Goal: Navigation & Orientation: Understand site structure

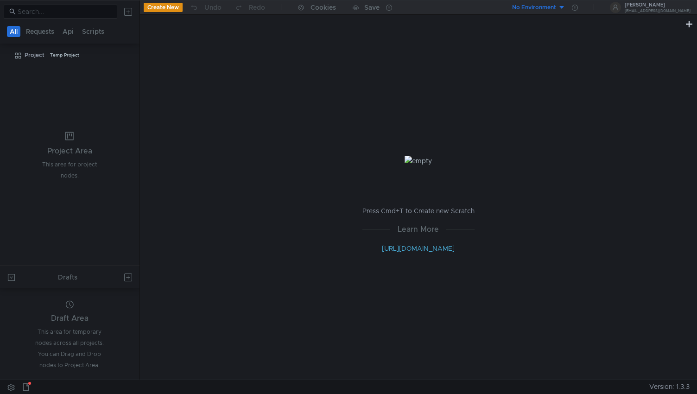
click at [25, 384] on icon at bounding box center [25, 386] width 7 height 7
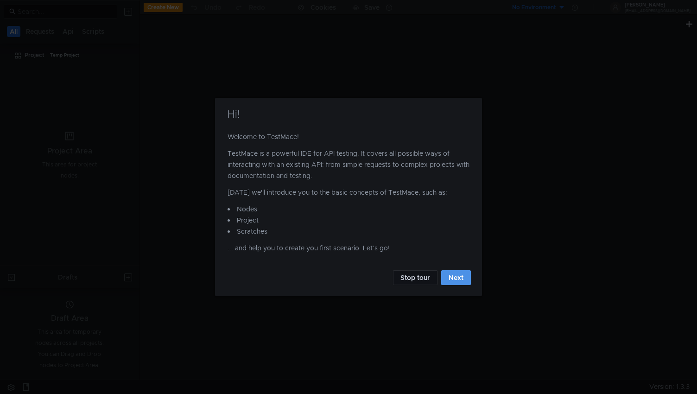
click at [449, 281] on button "Next" at bounding box center [456, 277] width 30 height 15
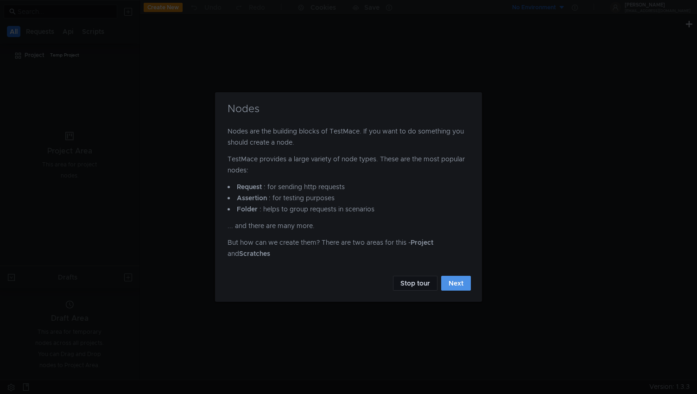
click at [449, 281] on button "Next" at bounding box center [456, 283] width 30 height 15
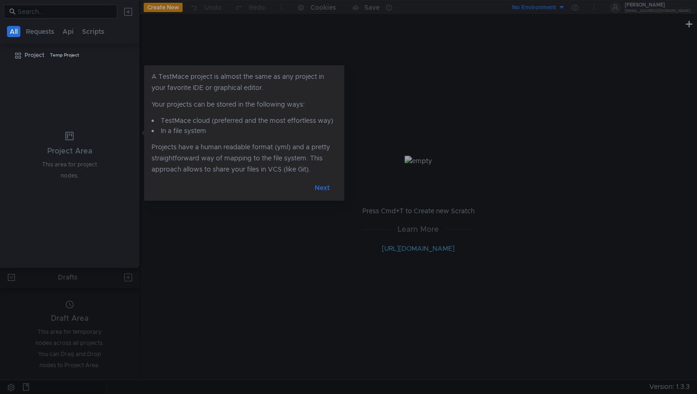
click at [449, 282] on div at bounding box center [348, 197] width 697 height 394
drag, startPoint x: 304, startPoint y: 193, endPoint x: 314, endPoint y: 189, distance: 10.4
click at [304, 190] on div "Next" at bounding box center [244, 187] width 185 height 15
click at [325, 189] on button "Next" at bounding box center [322, 187] width 30 height 15
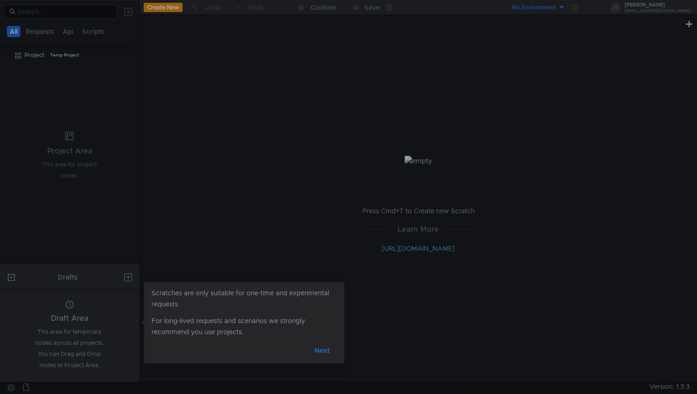
click at [313, 221] on div at bounding box center [348, 197] width 697 height 394
click at [311, 207] on div at bounding box center [348, 197] width 697 height 394
click at [323, 356] on button "Next" at bounding box center [322, 350] width 30 height 15
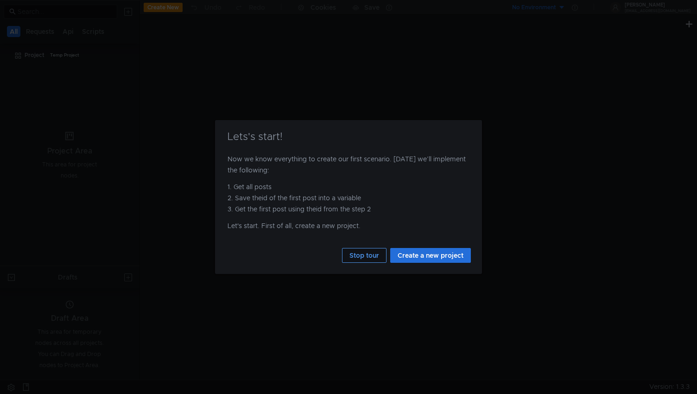
click at [360, 257] on button "Stop tour" at bounding box center [364, 255] width 44 height 15
